Goal: Task Accomplishment & Management: Manage account settings

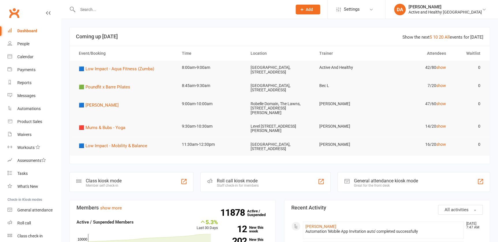
click at [116, 12] on input "text" at bounding box center [182, 9] width 212 height 8
paste input "[PERSON_NAME]"
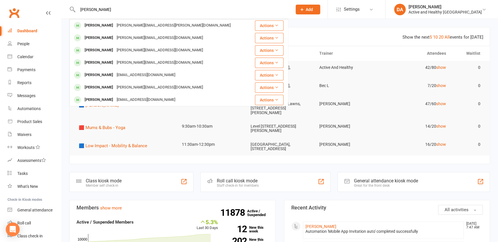
drag, startPoint x: 127, startPoint y: 11, endPoint x: 21, endPoint y: 20, distance: 105.6
click at [19, 1] on header "[PERSON_NAME] [PERSON_NAME] [PERSON_NAME][EMAIL_ADDRESS][PERSON_NAME][DOMAIN_NA…" at bounding box center [249, 1] width 498 height 0
paste input "[PERSON_NAME]"
drag, startPoint x: 109, startPoint y: 9, endPoint x: 18, endPoint y: 12, distance: 91.5
click at [18, 1] on header "[PERSON_NAME] [PERSON_NAME] [PERSON_NAME][EMAIL_ADDRESS][DOMAIN_NAME] Actions […" at bounding box center [249, 1] width 498 height 0
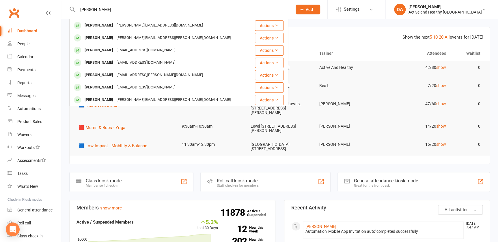
paste input "[PERSON_NAME]"
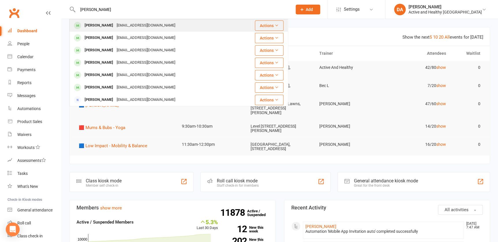
type input "[PERSON_NAME]"
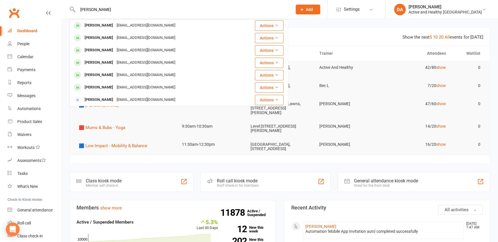
click at [120, 25] on div "[EMAIL_ADDRESS][DOMAIN_NAME]" at bounding box center [146, 25] width 62 height 8
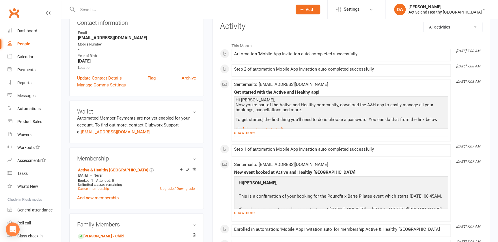
scroll to position [183, 0]
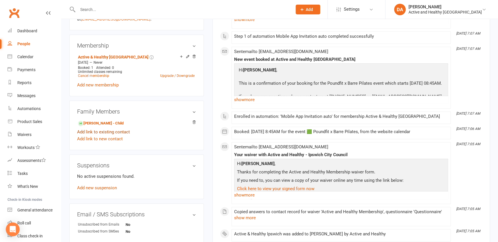
click at [117, 131] on link "Add link to existing contact" at bounding box center [103, 132] width 53 height 7
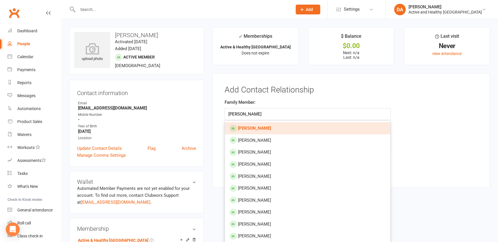
type input "[PERSON_NAME]"
click at [264, 128] on link "[PERSON_NAME]" at bounding box center [307, 128] width 165 height 12
type input "[PERSON_NAME]"
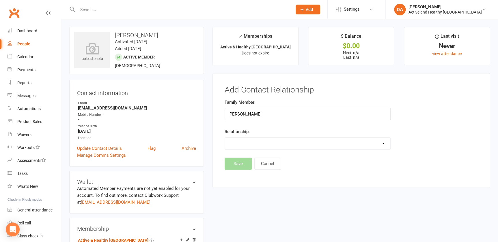
drag, startPoint x: 251, startPoint y: 141, endPoint x: 246, endPoint y: 150, distance: 9.8
click at [251, 141] on select "Parent / Guardian Child Sibling (parent not in system) Spouse / Partner Cousin …" at bounding box center [307, 144] width 165 height 12
select select "1"
click at [225, 138] on select "Parent / Guardian Child Sibling (parent not in system) Spouse / Partner Cousin …" at bounding box center [307, 144] width 165 height 12
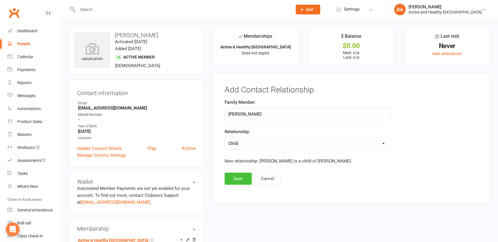
click at [237, 179] on button "Save" at bounding box center [237, 179] width 27 height 12
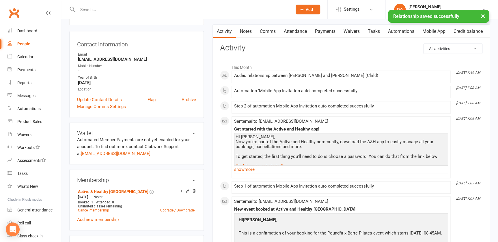
scroll to position [105, 0]
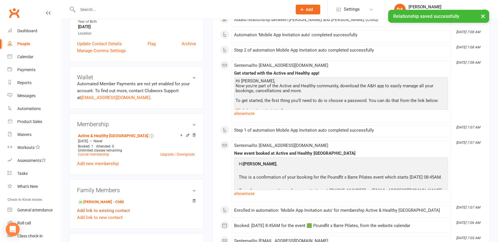
click at [108, 209] on link "Add link to existing contact" at bounding box center [103, 210] width 53 height 7
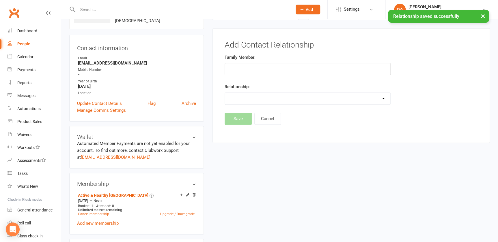
scroll to position [44, 0]
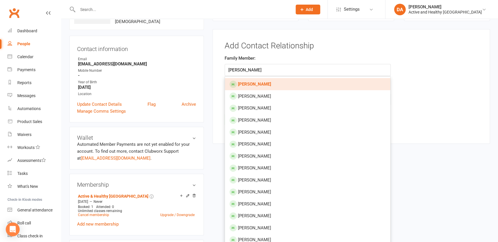
type input "[PERSON_NAME]"
click at [252, 83] on strong "[PERSON_NAME]" at bounding box center [254, 84] width 33 height 5
type input "[PERSON_NAME]"
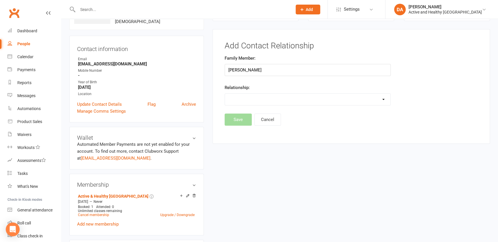
click at [244, 97] on select "Parent / Guardian Child Sibling (parent not in system) Spouse / Partner Cousin …" at bounding box center [307, 100] width 165 height 12
select select "1"
click at [225, 94] on select "Parent / Guardian Child Sibling (parent not in system) Spouse / Partner Cousin …" at bounding box center [307, 100] width 165 height 12
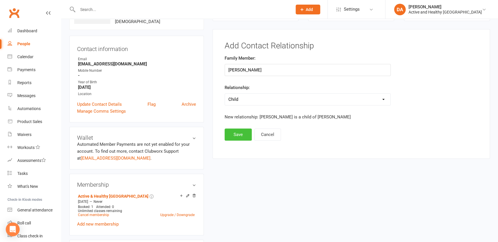
click at [237, 134] on button "Save" at bounding box center [237, 135] width 27 height 12
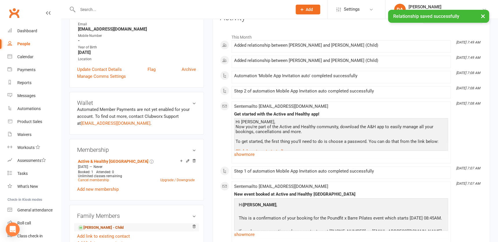
scroll to position [123, 0]
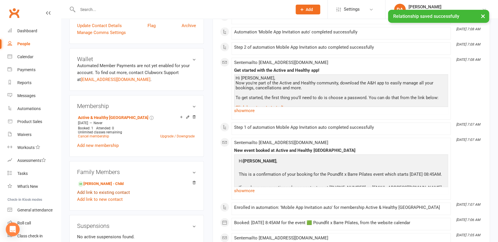
click at [104, 194] on link "Add link to existing contact" at bounding box center [103, 192] width 53 height 7
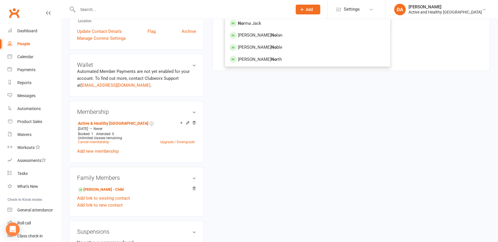
scroll to position [26, 0]
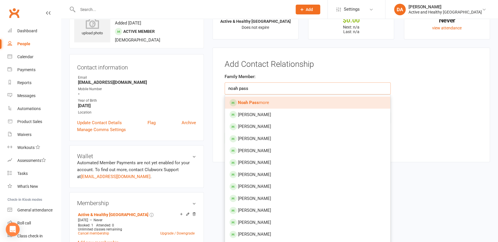
type input "noah pass"
click at [277, 101] on link "Noah Pass more" at bounding box center [307, 103] width 165 height 12
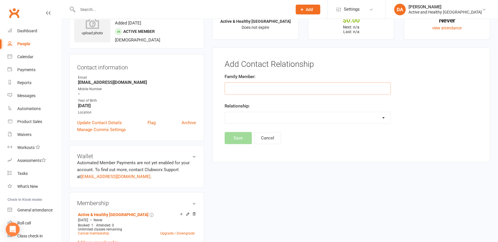
type input "[PERSON_NAME]"
drag, startPoint x: 245, startPoint y: 117, endPoint x: 242, endPoint y: 124, distance: 7.5
click at [245, 117] on select "Parent / Guardian Child Sibling (parent not in system) Spouse / Partner Cousin …" at bounding box center [307, 118] width 165 height 12
select select "1"
click at [225, 112] on select "Parent / Guardian Child Sibling (parent not in system) Spouse / Partner Cousin …" at bounding box center [307, 118] width 165 height 12
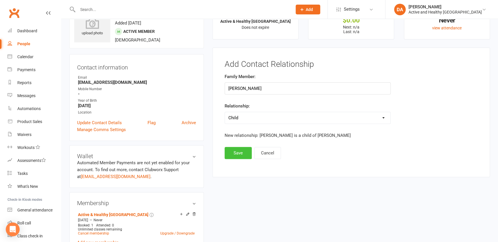
click at [234, 153] on button "Save" at bounding box center [237, 153] width 27 height 12
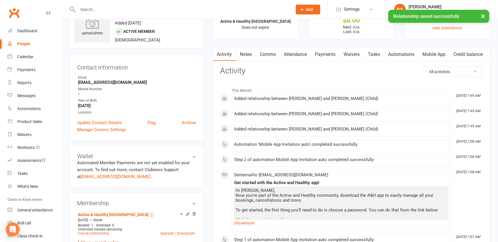
scroll to position [130, 0]
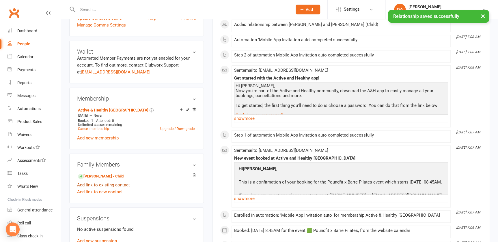
click at [104, 184] on link "Add link to existing contact" at bounding box center [103, 185] width 53 height 7
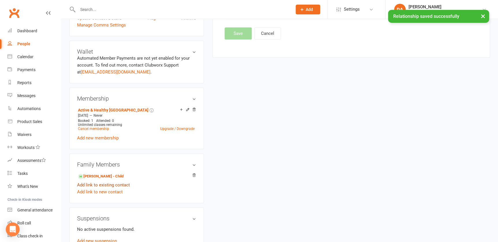
scroll to position [0, 0]
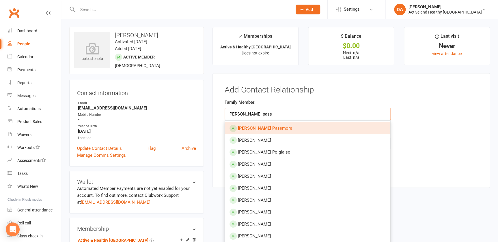
type input "[PERSON_NAME] pass"
click at [259, 128] on strong "[PERSON_NAME] Pass" at bounding box center [260, 128] width 44 height 5
type input "[PERSON_NAME]"
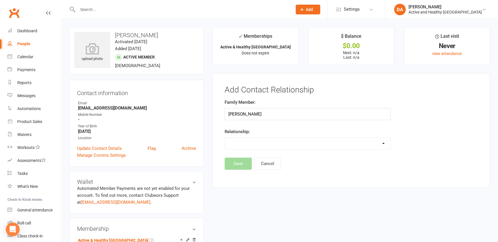
click at [244, 143] on select "Parent / Guardian Child Sibling (parent not in system) Spouse / Partner Cousin …" at bounding box center [307, 144] width 165 height 12
select select "1"
click at [225, 138] on select "Parent / Guardian Child Sibling (parent not in system) Spouse / Partner Cousin …" at bounding box center [307, 144] width 165 height 12
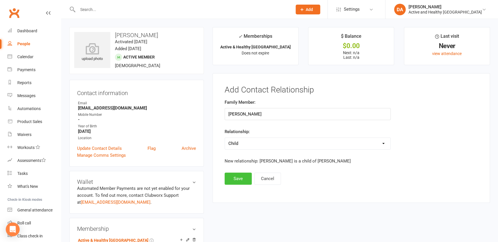
drag, startPoint x: 235, startPoint y: 178, endPoint x: 238, endPoint y: 177, distance: 3.1
click at [235, 178] on button "Save" at bounding box center [237, 179] width 27 height 12
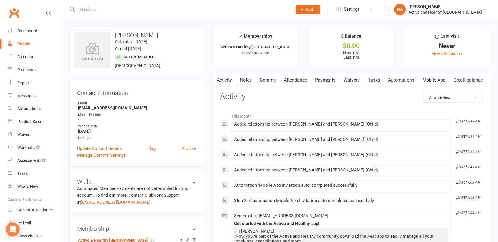
click at [294, 78] on link "Attendance" at bounding box center [295, 80] width 31 height 13
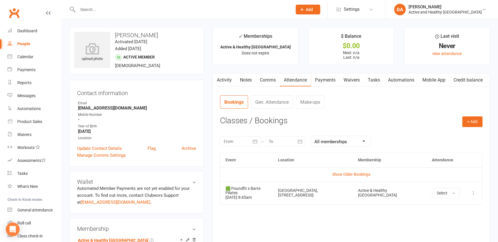
click at [128, 17] on div at bounding box center [178, 9] width 219 height 19
click at [125, 16] on div at bounding box center [178, 9] width 219 height 19
click at [125, 13] on input "text" at bounding box center [182, 9] width 212 height 8
paste input "[PERSON_NAME]"
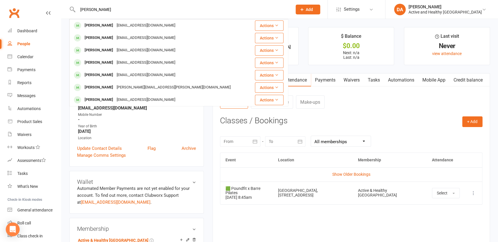
drag, startPoint x: 50, startPoint y: 14, endPoint x: 18, endPoint y: 14, distance: 32.0
click at [16, 1] on header "[PERSON_NAME] Adunbi [PERSON_NAME] Adunbi [PERSON_NAME][EMAIL_ADDRESS][DOMAIN_N…" at bounding box center [249, 1] width 498 height 0
paste input "[PERSON_NAME]"
drag, startPoint x: 106, startPoint y: 11, endPoint x: 18, endPoint y: 8, distance: 88.1
click at [20, 1] on header "[PERSON_NAME] [PERSON_NAME] [PERSON_NAME][EMAIL_ADDRESS][DOMAIN_NAME] Actions […" at bounding box center [249, 1] width 498 height 0
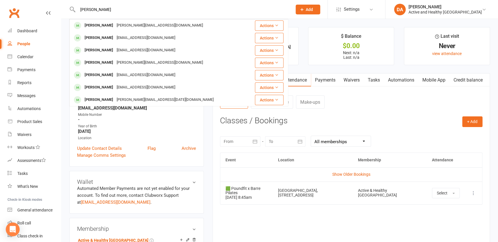
paste input "[PERSON_NAME]"
type input "[PERSON_NAME]"
click at [27, 59] on link "Calendar" at bounding box center [34, 56] width 53 height 13
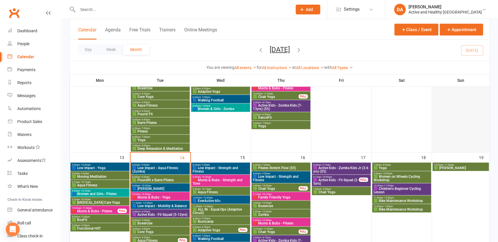
scroll to position [131, 0]
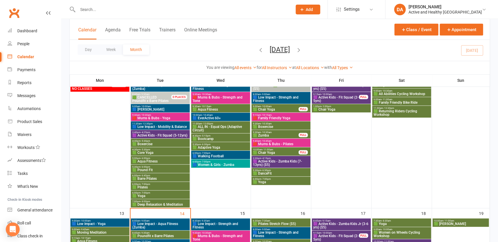
click at [409, 101] on span "🟩 Family Friendly Bike Ride" at bounding box center [401, 102] width 57 height 3
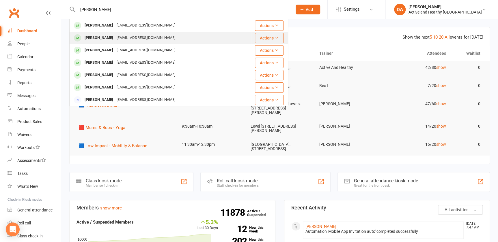
type input "[PERSON_NAME]"
click at [93, 34] on div "[PERSON_NAME]" at bounding box center [99, 38] width 32 height 8
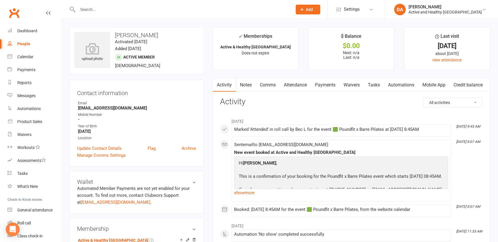
click at [296, 84] on link "Attendance" at bounding box center [295, 84] width 31 height 13
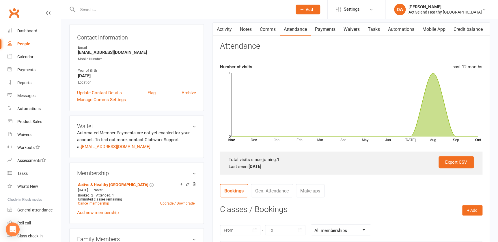
scroll to position [52, 0]
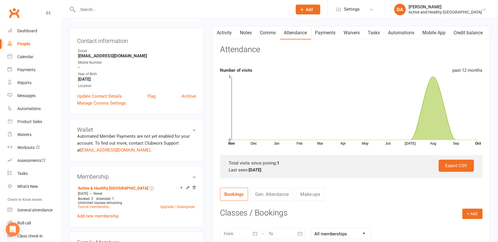
click at [226, 32] on link "Activity" at bounding box center [224, 32] width 23 height 13
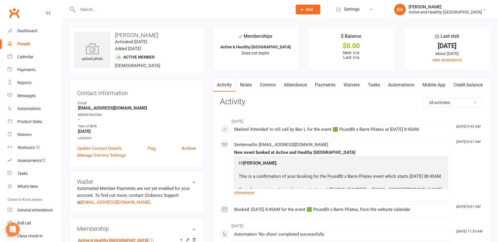
click at [186, 147] on link "Archive" at bounding box center [188, 148] width 14 height 7
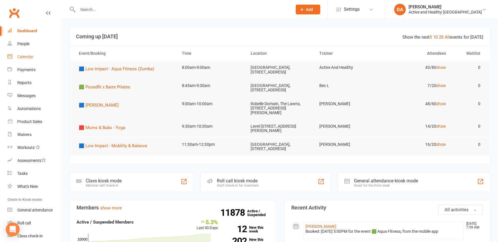
click at [25, 59] on div "Calendar" at bounding box center [25, 57] width 16 height 5
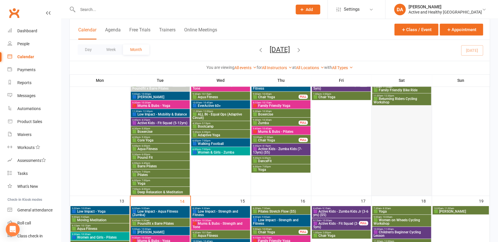
scroll to position [236, 0]
